Goal: Check status: Check status

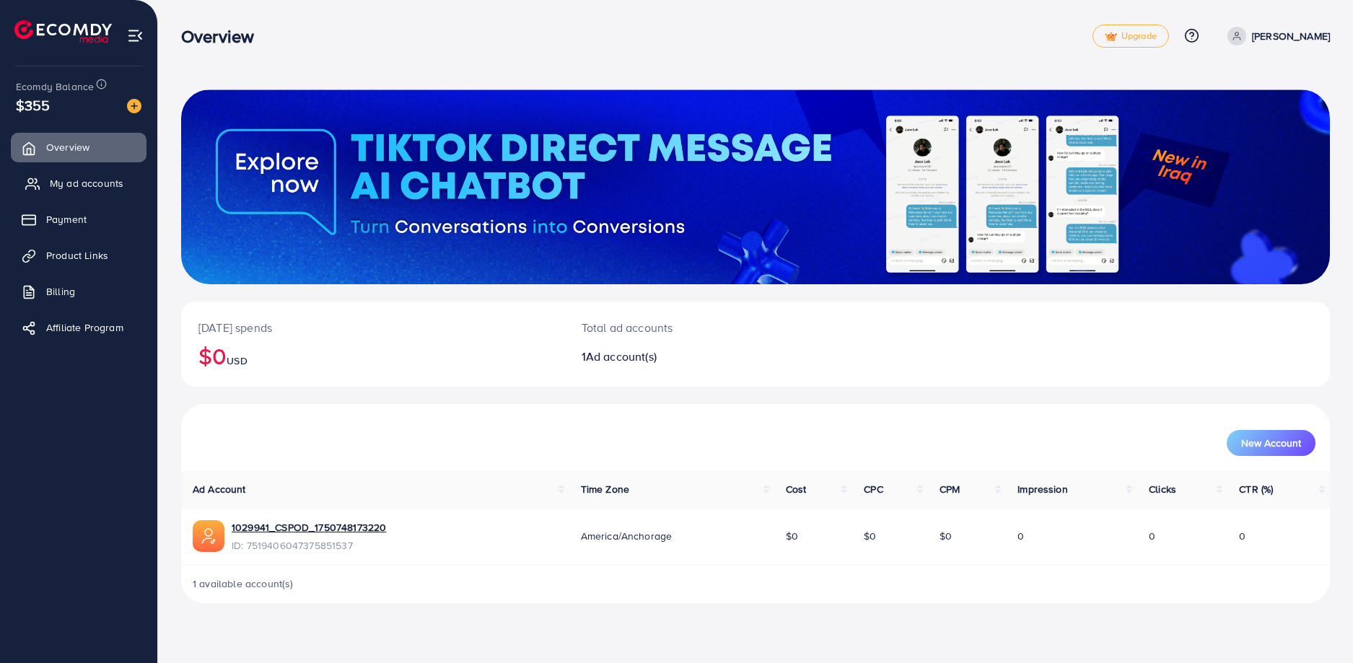
click at [85, 181] on span "My ad accounts" at bounding box center [87, 183] width 74 height 14
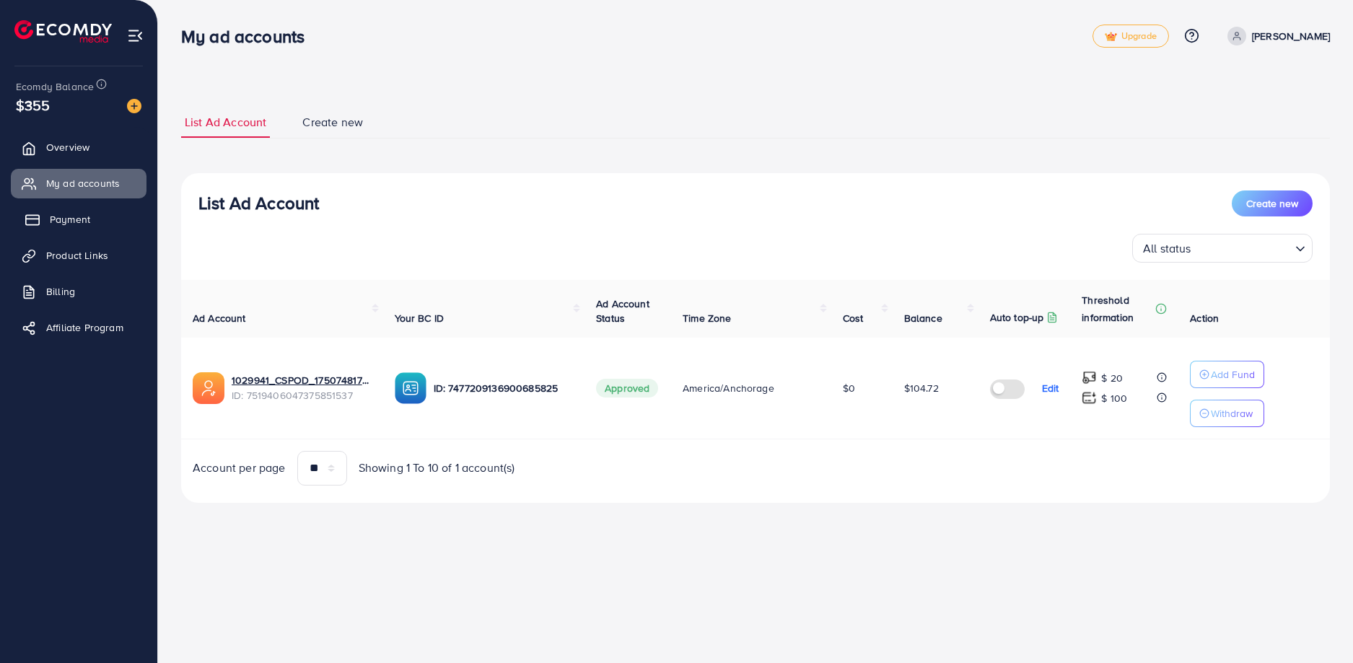
click at [85, 220] on span "Payment" at bounding box center [70, 219] width 40 height 14
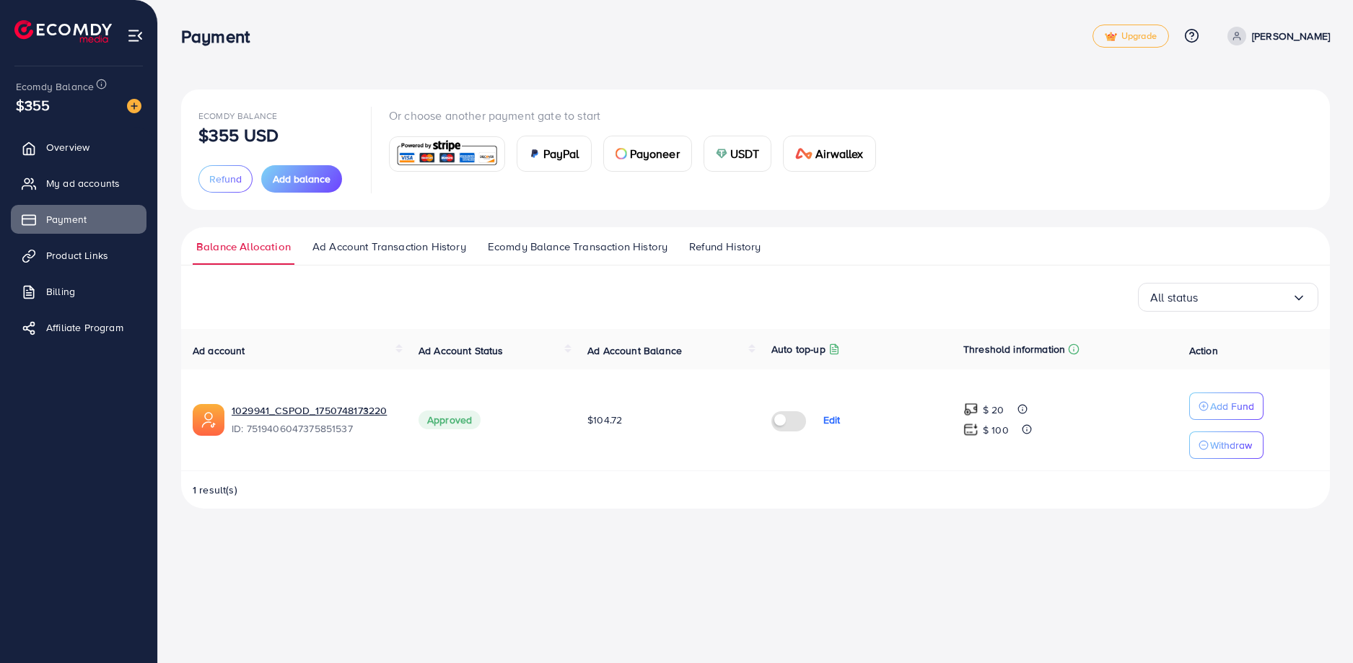
click at [434, 247] on span "Ad Account Transaction History" at bounding box center [390, 247] width 154 height 16
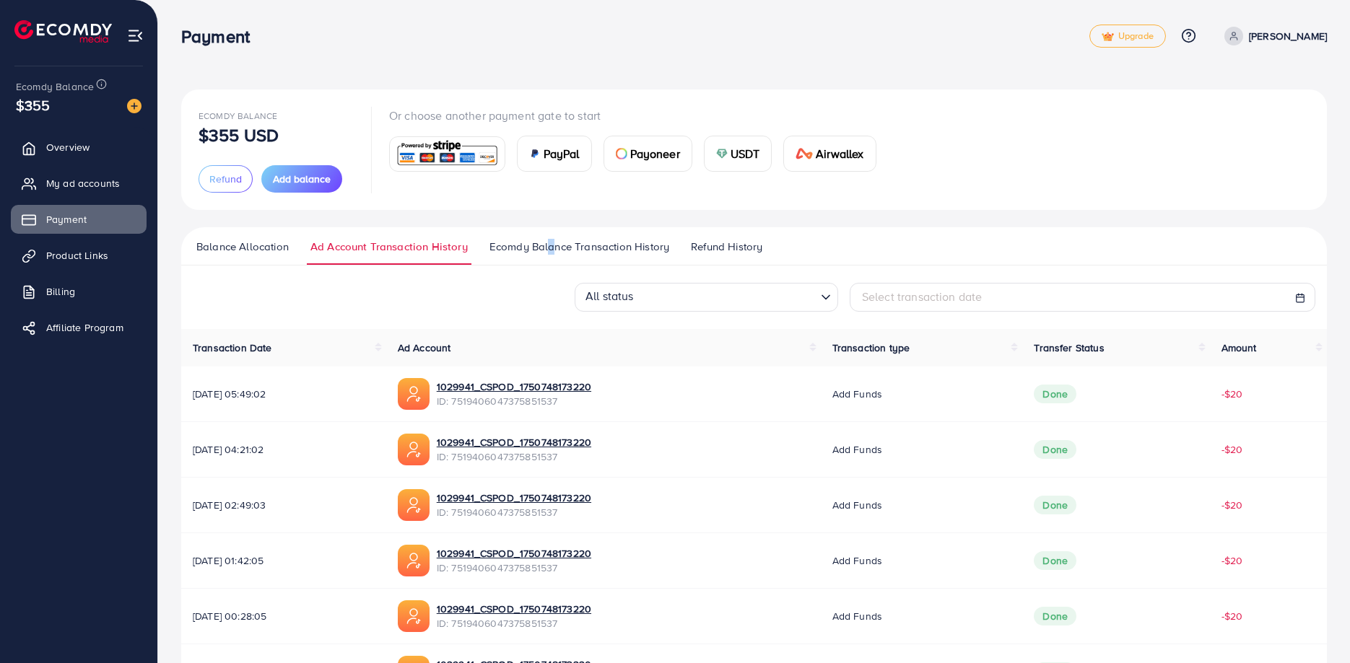
click at [546, 237] on ul "Balance Allocation Ad Account Transaction History Ecomdy Balance Transaction Hi…" at bounding box center [753, 246] width 1145 height 38
click at [546, 241] on span "Ecomdy Balance Transaction History" at bounding box center [579, 247] width 180 height 16
